Goal: Task Accomplishment & Management: Complete application form

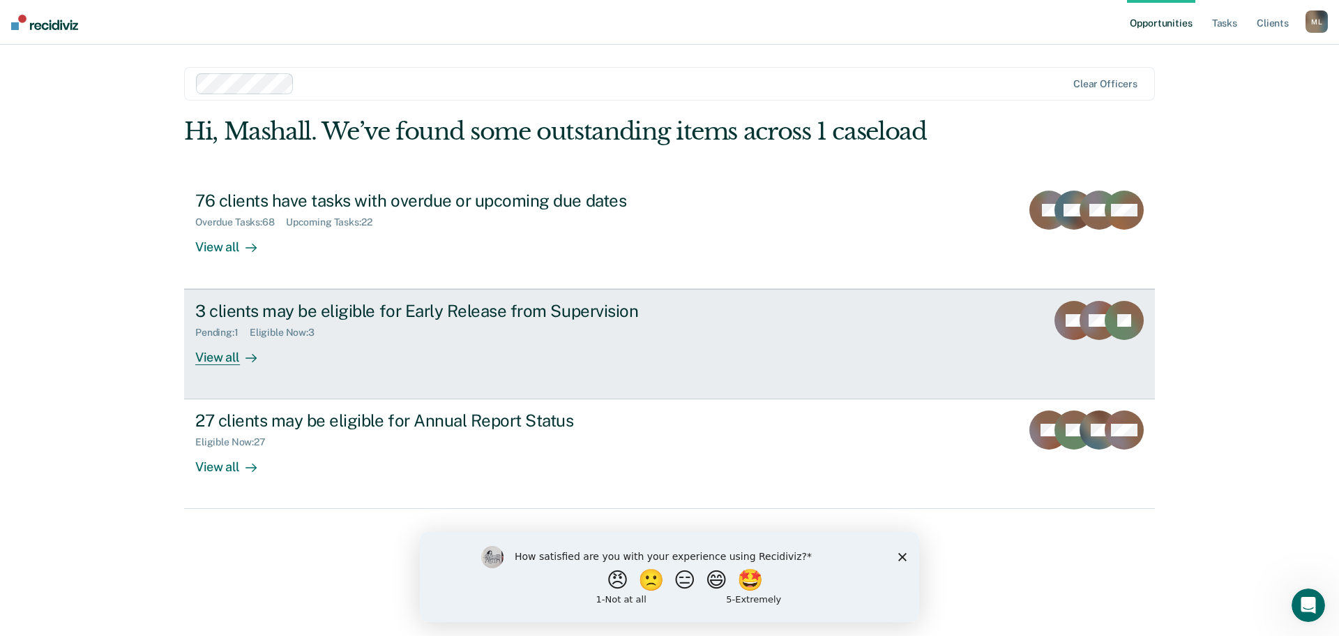
click at [324, 310] on div "3 clients may be eligible for Early Release from Supervision" at bounding box center [440, 311] width 490 height 20
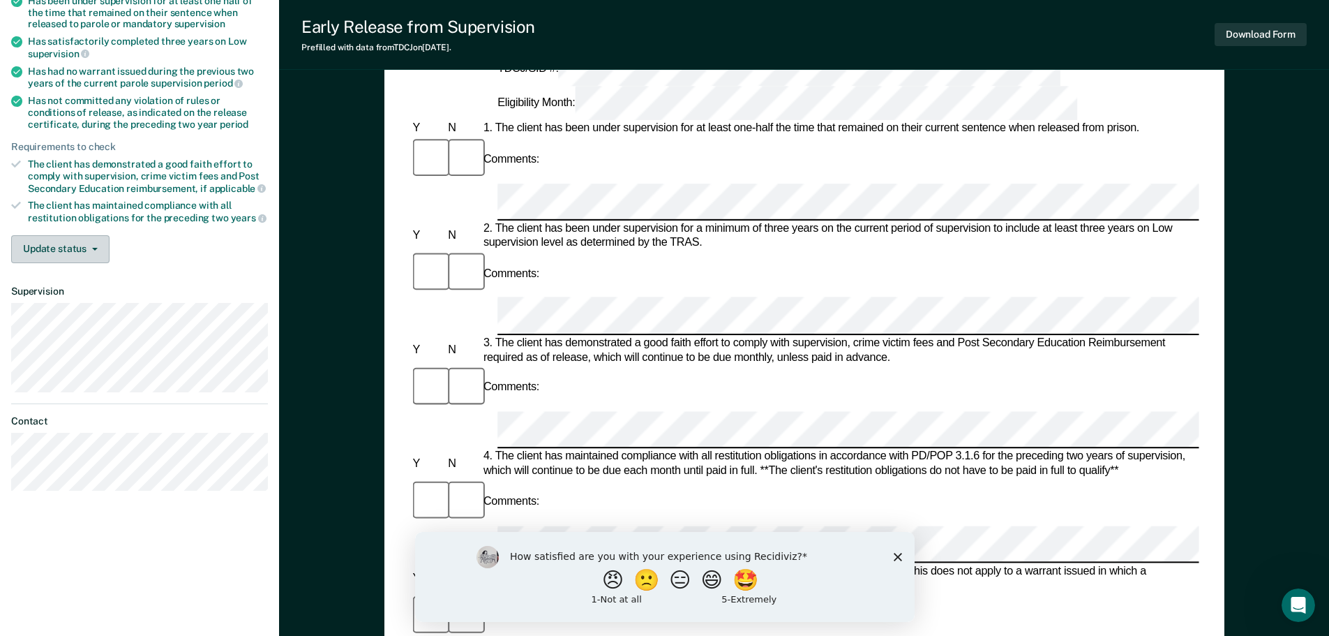
scroll to position [209, 0]
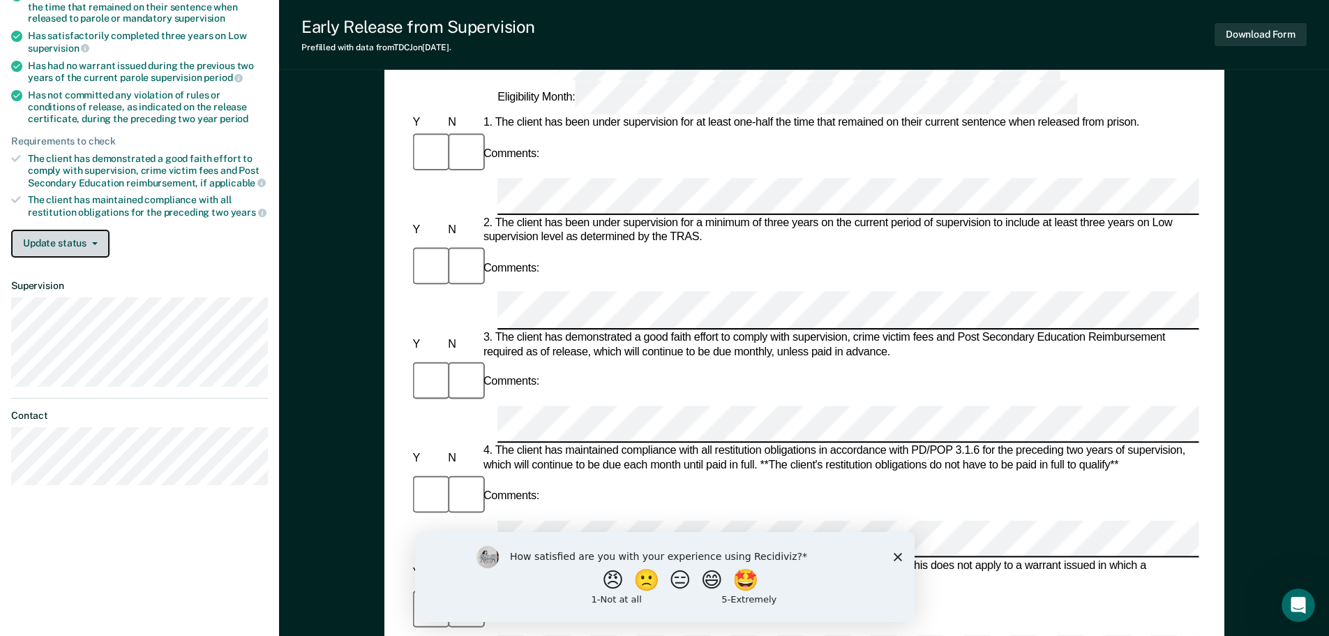
click at [96, 242] on icon "button" at bounding box center [95, 243] width 6 height 3
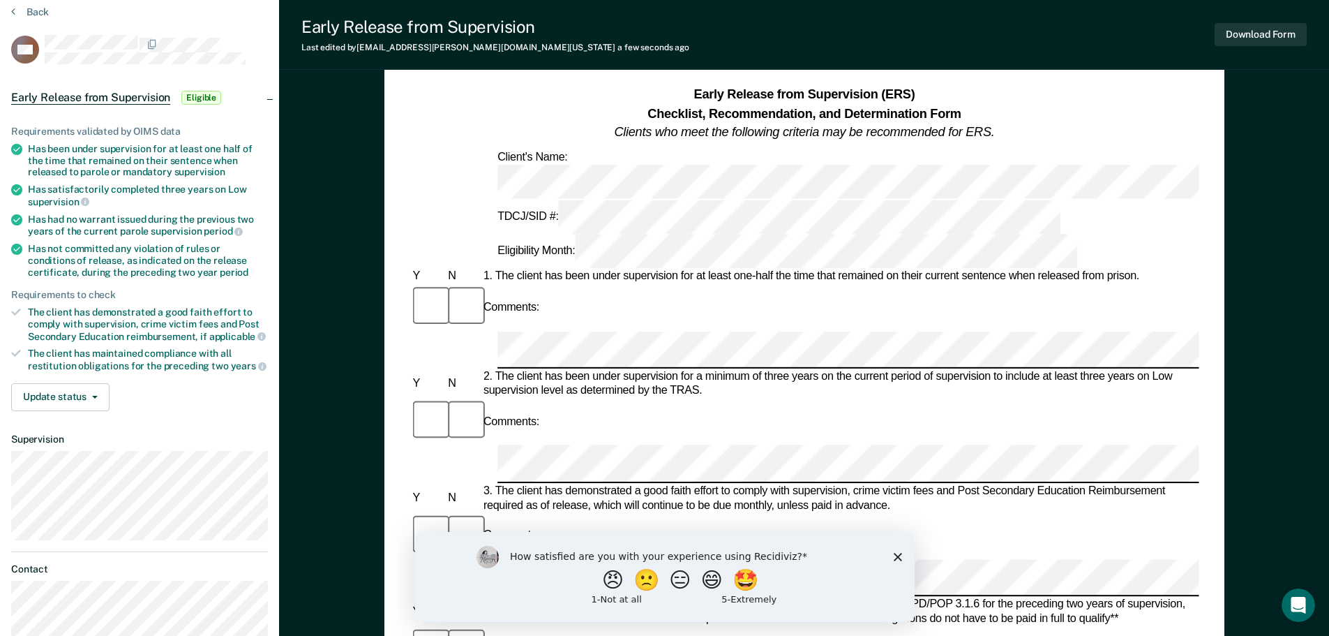
scroll to position [0, 0]
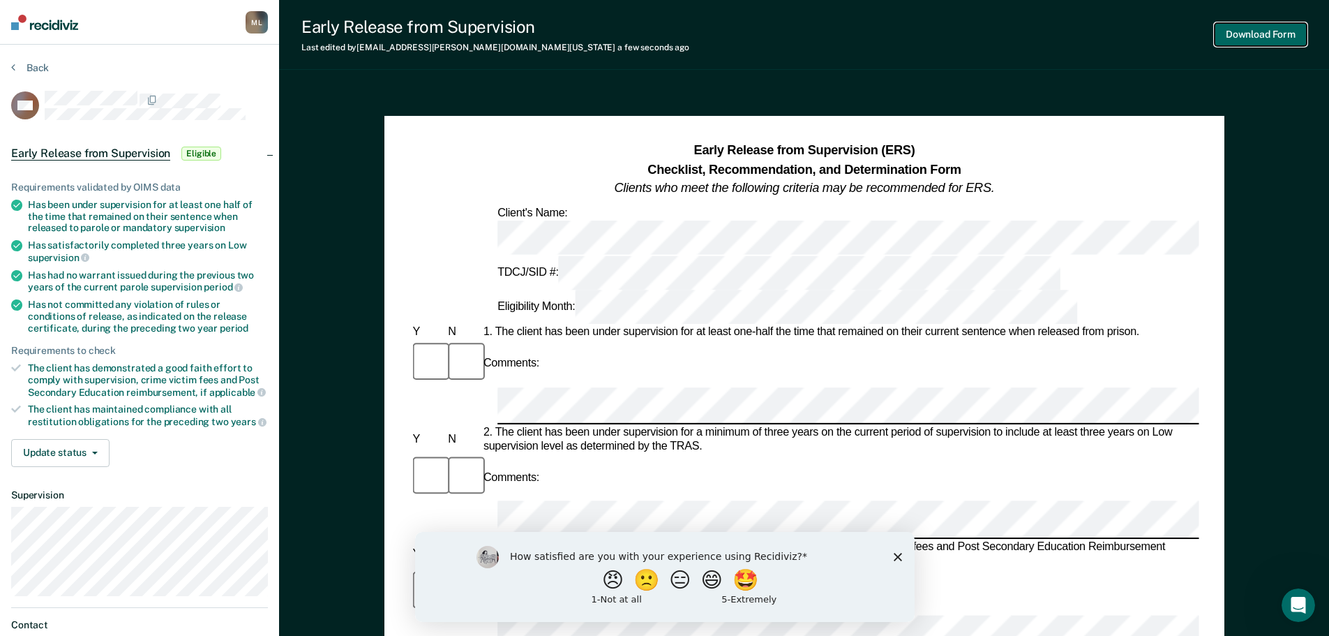
click at [1258, 38] on button "Download Form" at bounding box center [1261, 34] width 92 height 23
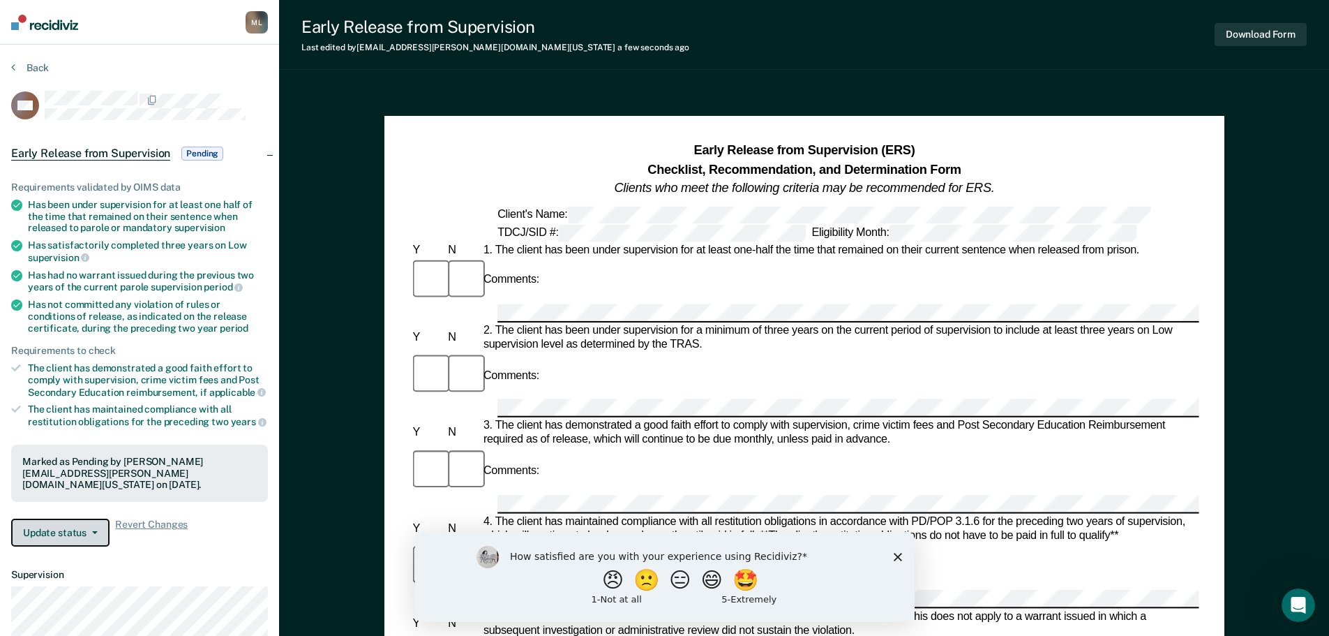
click at [93, 528] on button "Update status" at bounding box center [60, 532] width 98 height 28
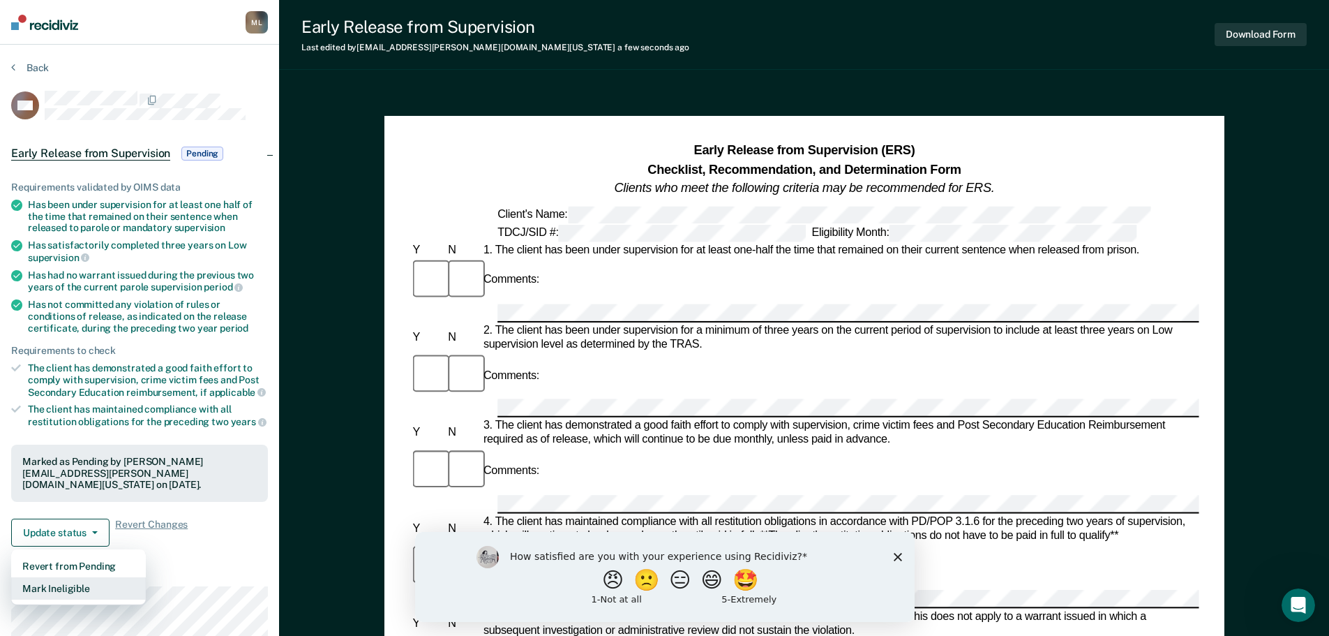
click at [91, 589] on button "Mark Ineligible" at bounding box center [78, 588] width 135 height 22
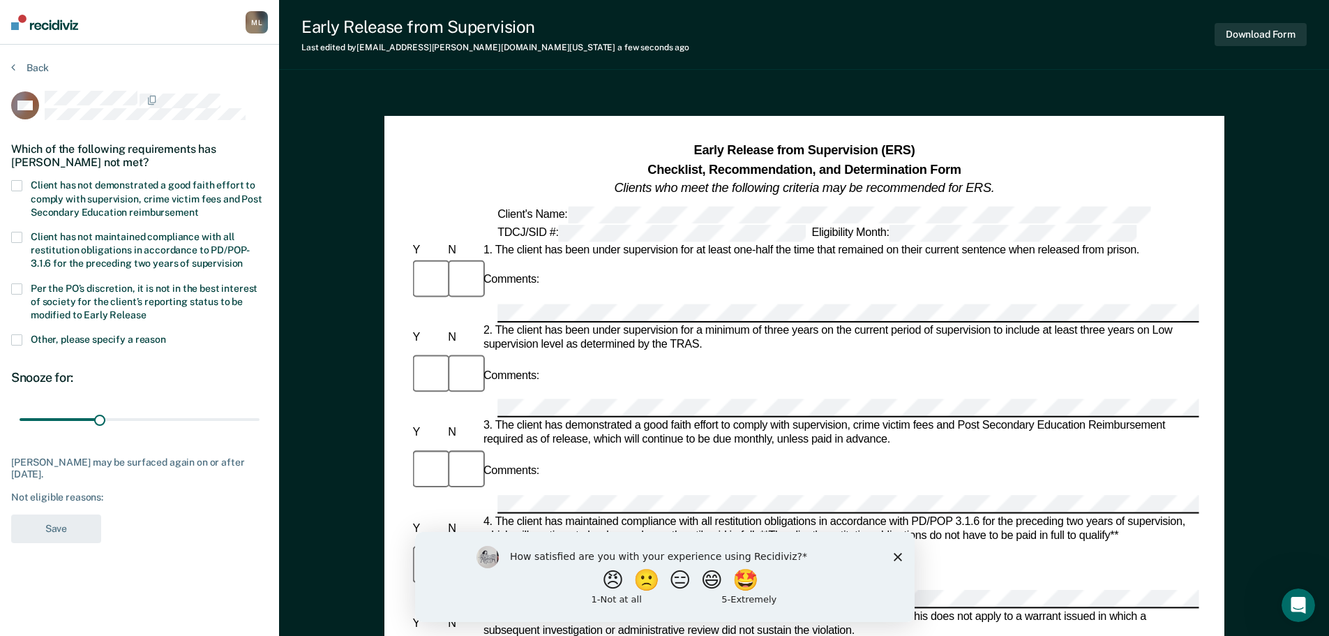
click at [18, 183] on span at bounding box center [16, 185] width 11 height 11
click at [198, 207] on input "Client has not demonstrated a good faith effort to comply with supervision, cri…" at bounding box center [198, 207] width 0 height 0
click at [13, 285] on span at bounding box center [16, 288] width 11 height 11
click at [147, 310] on input "Per the PO’s discretion, it is not in the best interest of society for the clie…" at bounding box center [147, 310] width 0 height 0
click at [55, 532] on button "Save" at bounding box center [56, 528] width 90 height 29
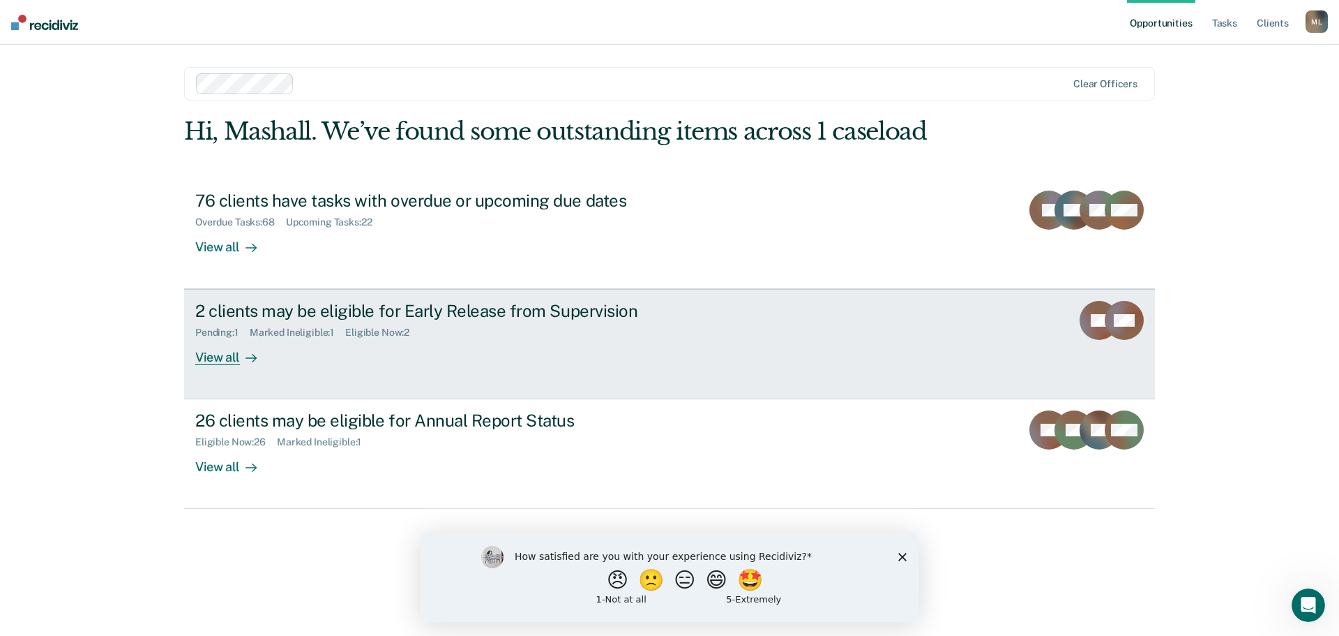
click at [433, 306] on div "2 clients may be eligible for Early Release from Supervision" at bounding box center [440, 311] width 490 height 20
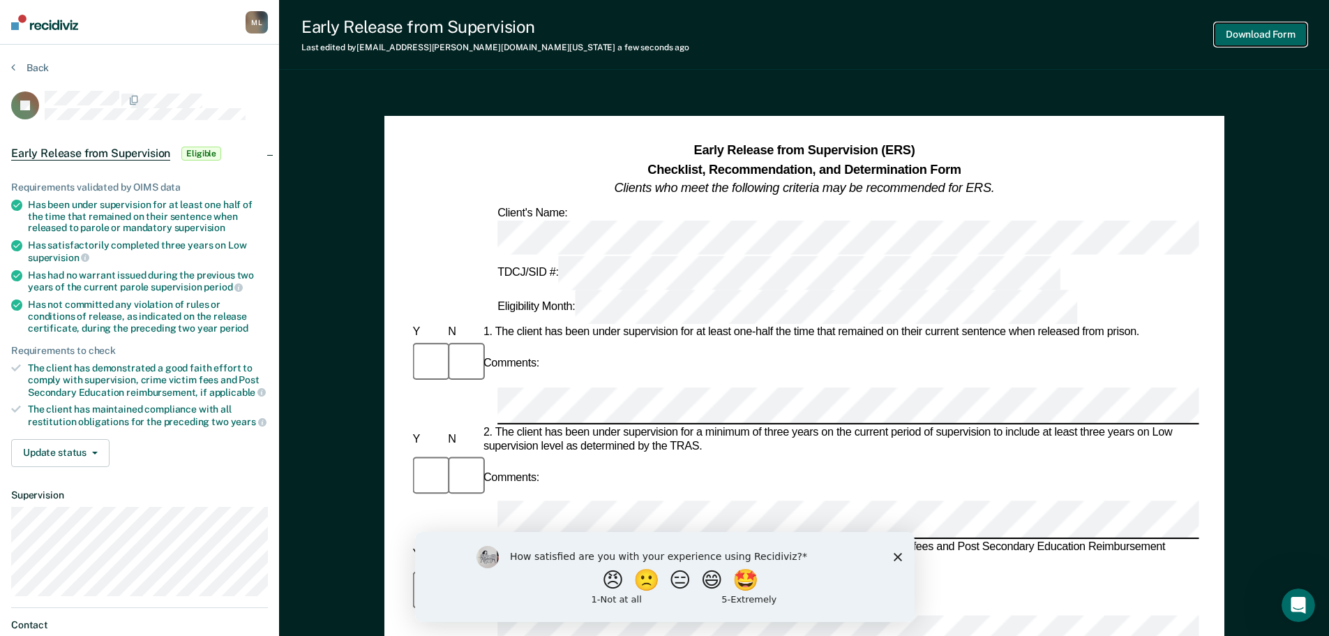
click at [1270, 28] on button "Download Form" at bounding box center [1261, 34] width 92 height 23
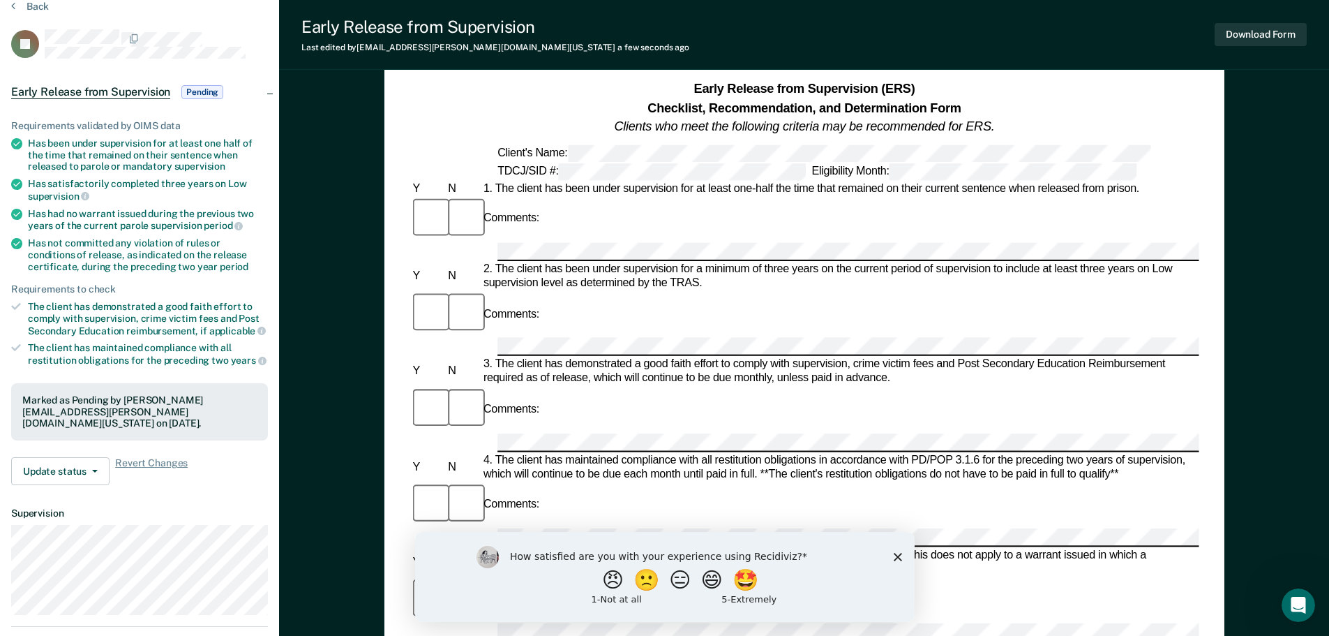
scroll to position [209, 0]
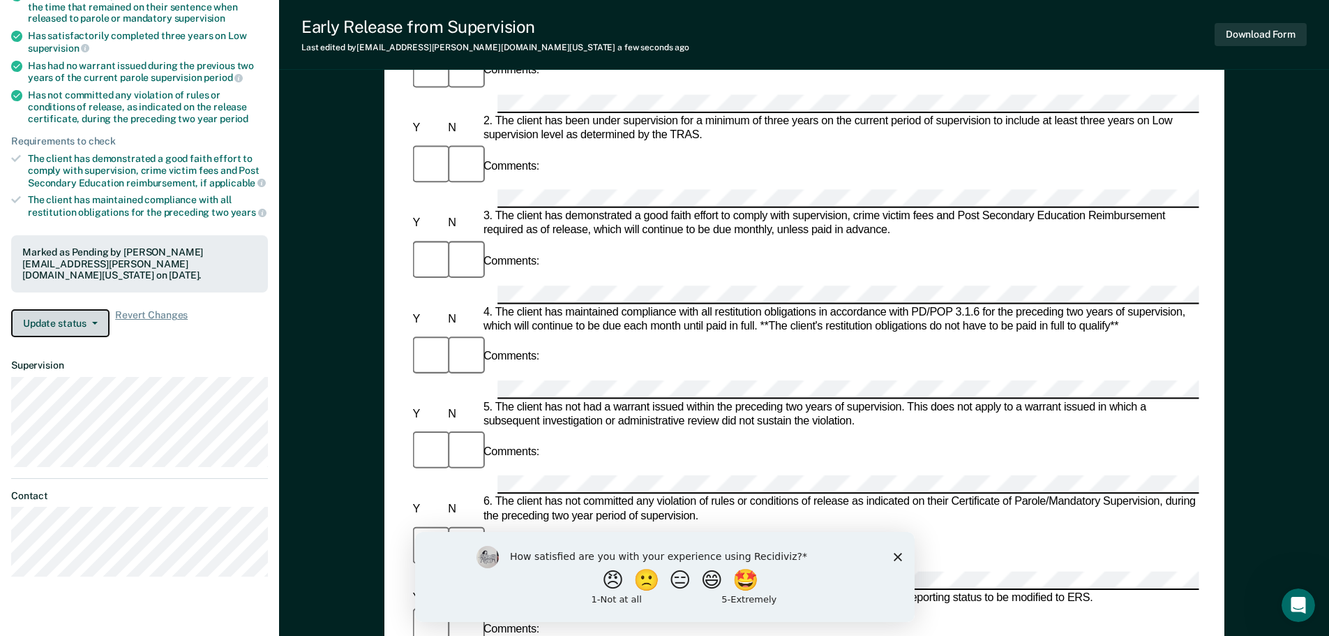
click at [90, 322] on span "button" at bounding box center [92, 323] width 11 height 3
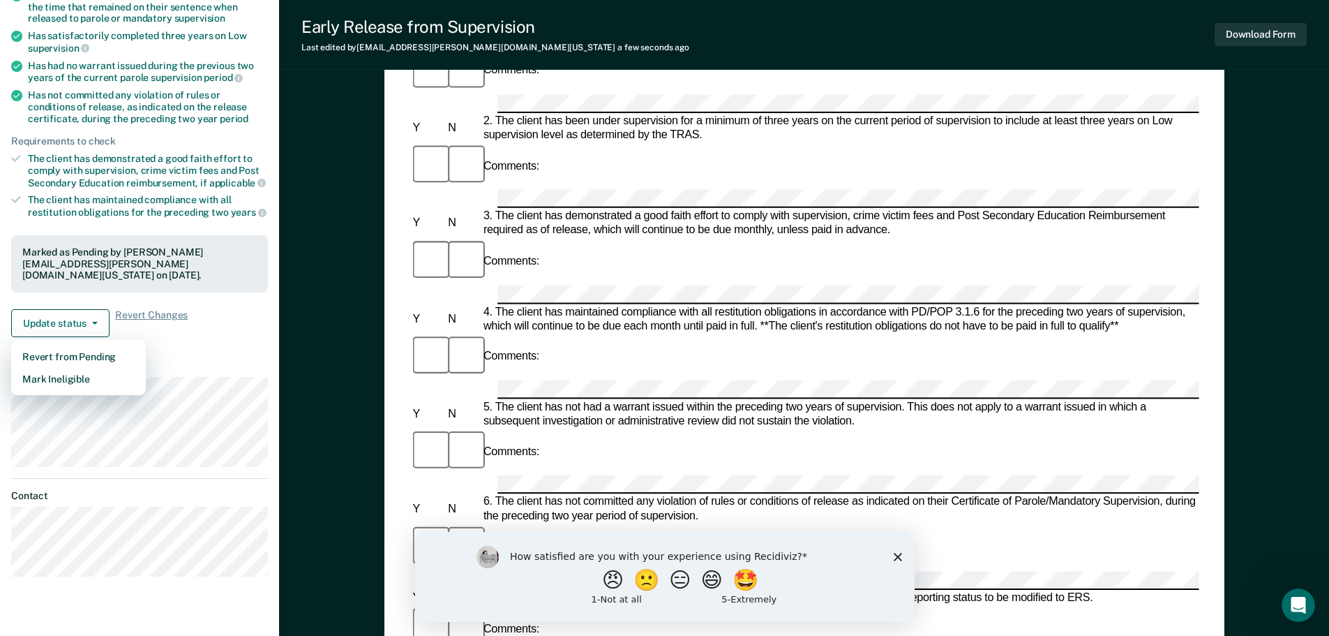
click at [195, 356] on article "DJ Early Release from Supervision Pending Requirements validated by OIMS data H…" at bounding box center [139, 229] width 257 height 696
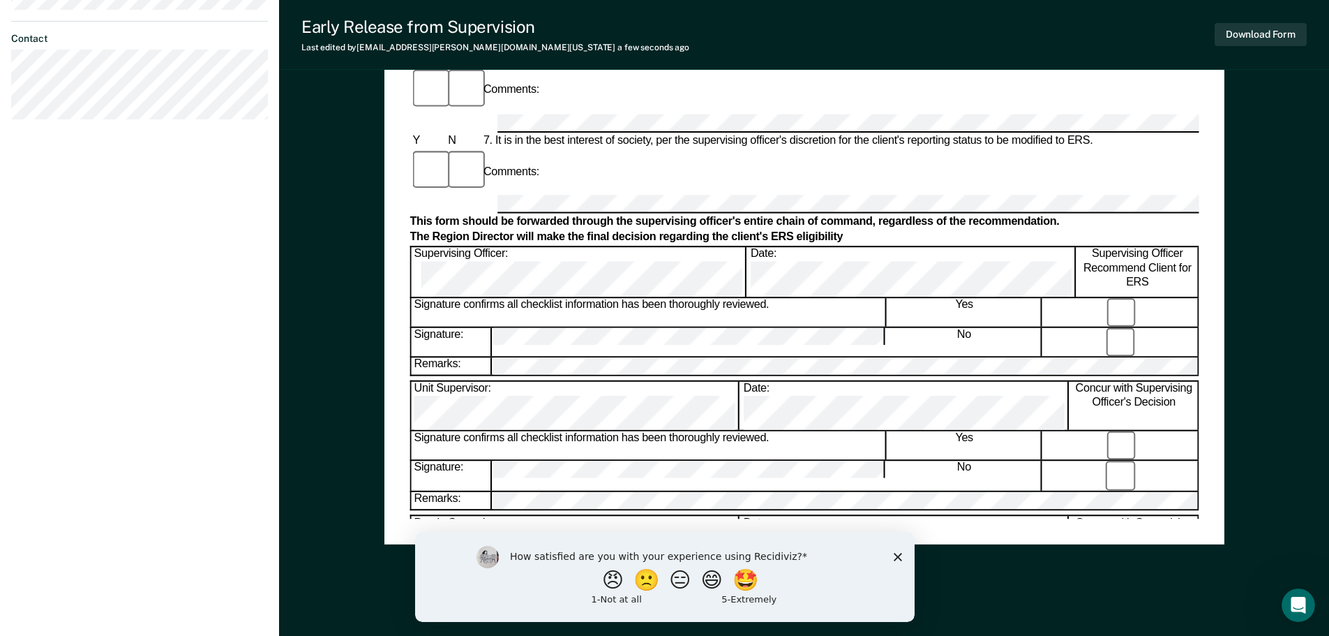
scroll to position [684, 0]
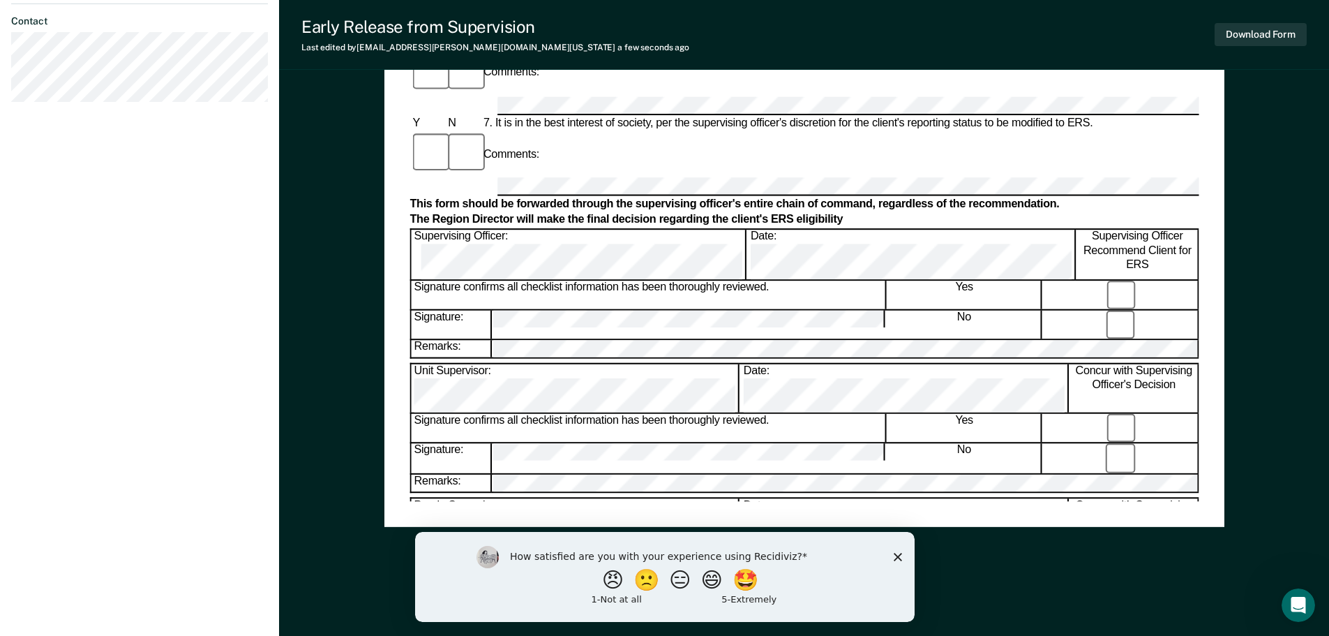
click at [896, 556] on polygon "Close survey" at bounding box center [897, 556] width 8 height 8
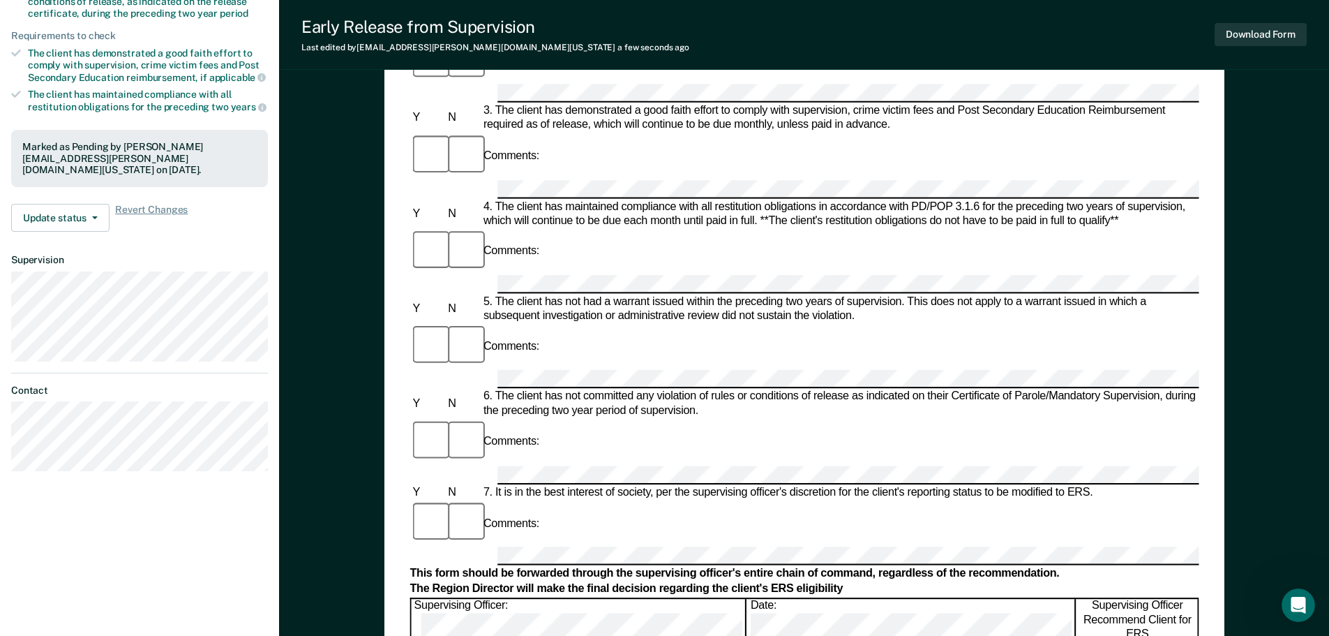
scroll to position [349, 0]
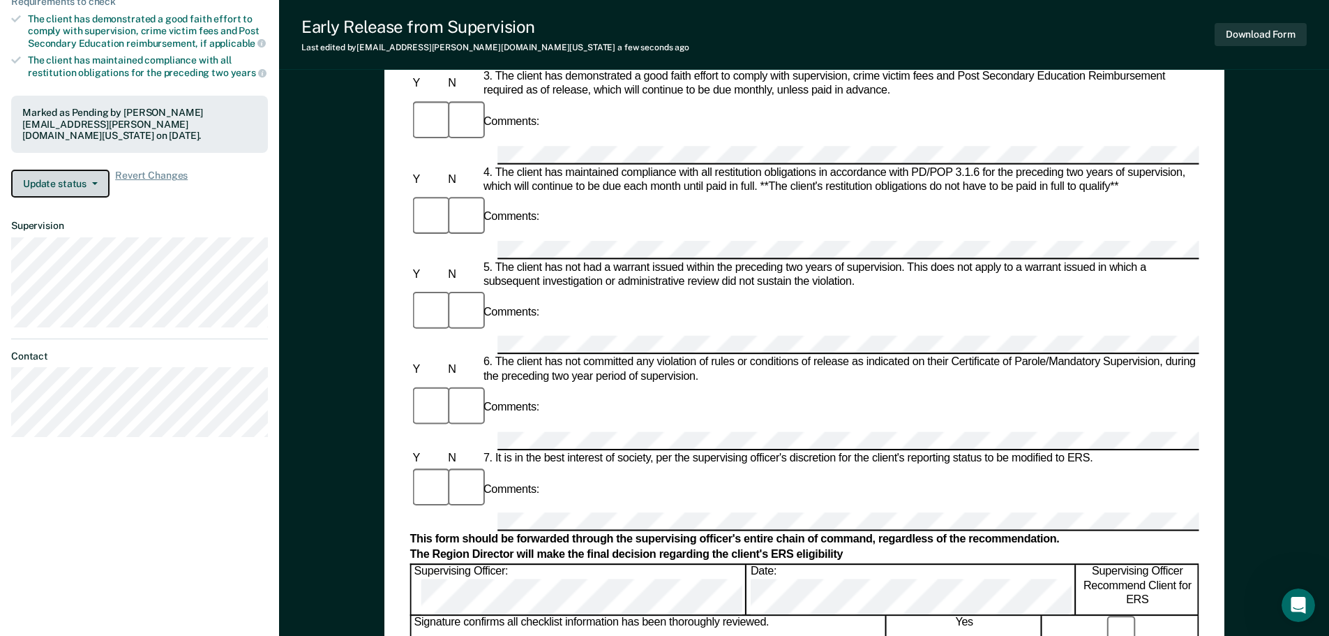
click at [84, 183] on button "Update status" at bounding box center [60, 184] width 98 height 28
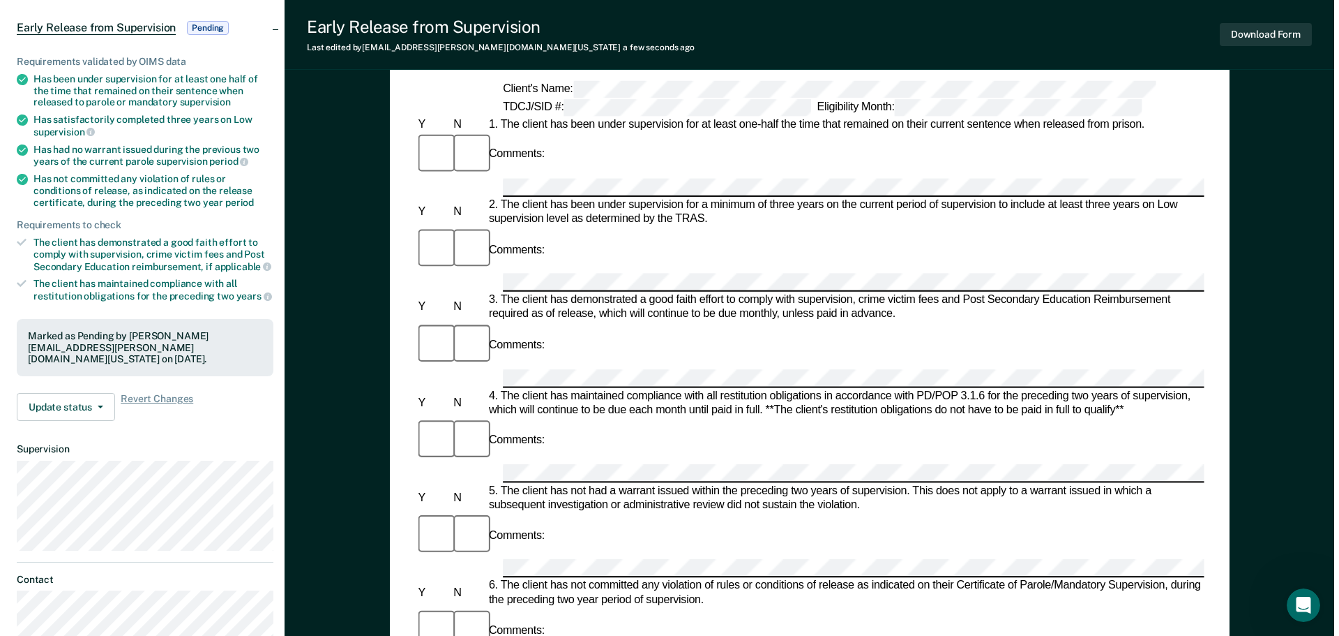
scroll to position [0, 0]
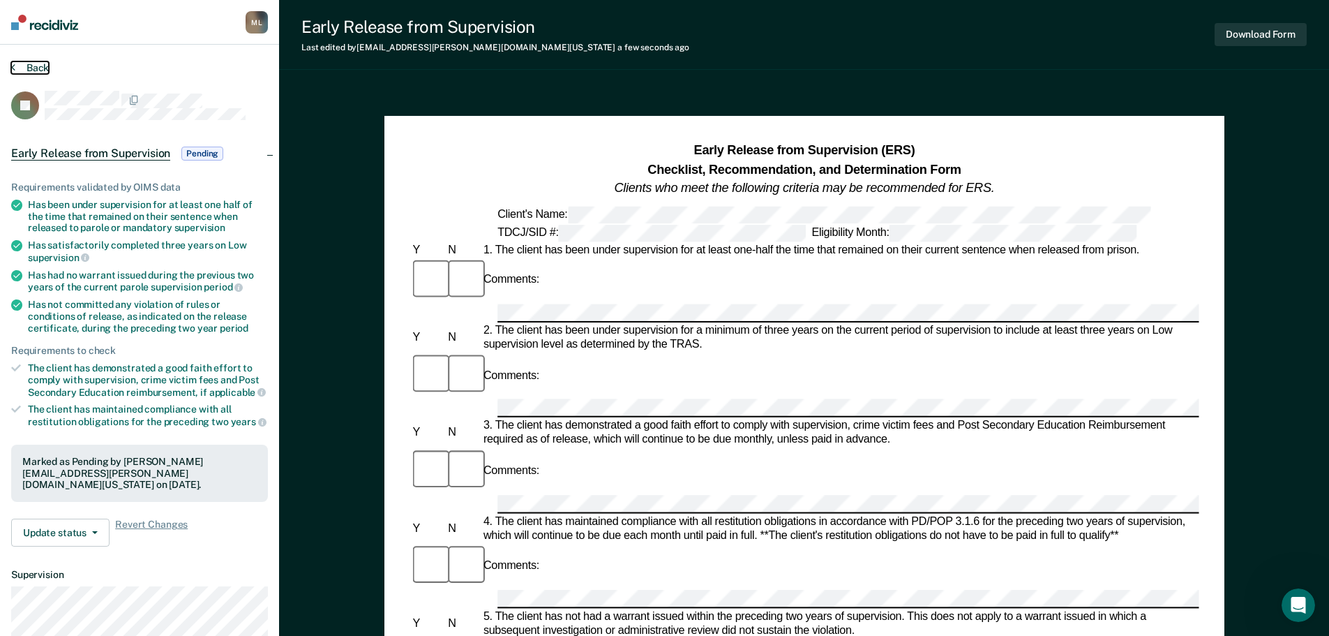
click at [25, 63] on button "Back" at bounding box center [30, 67] width 38 height 13
